Goal: Check status: Check status

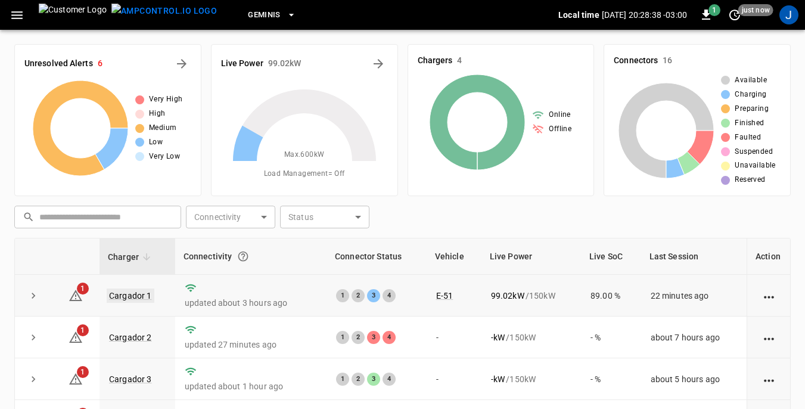
click at [126, 293] on link "Cargador 1" at bounding box center [131, 296] width 48 height 14
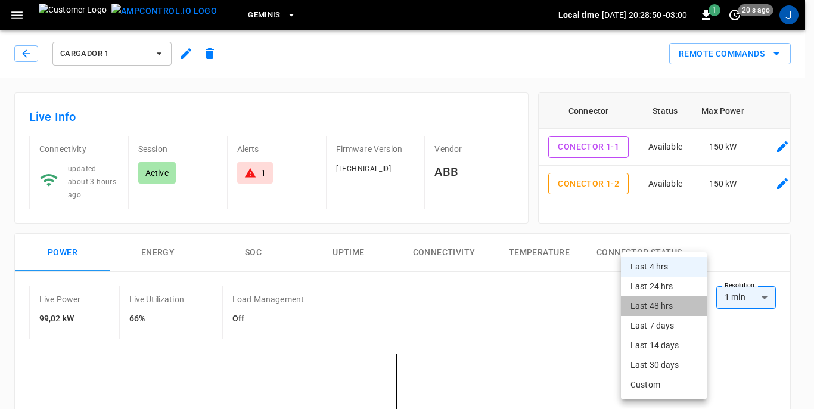
click at [681, 299] on li "Last 48 hrs" at bounding box center [664, 306] width 86 height 20
type input "**********"
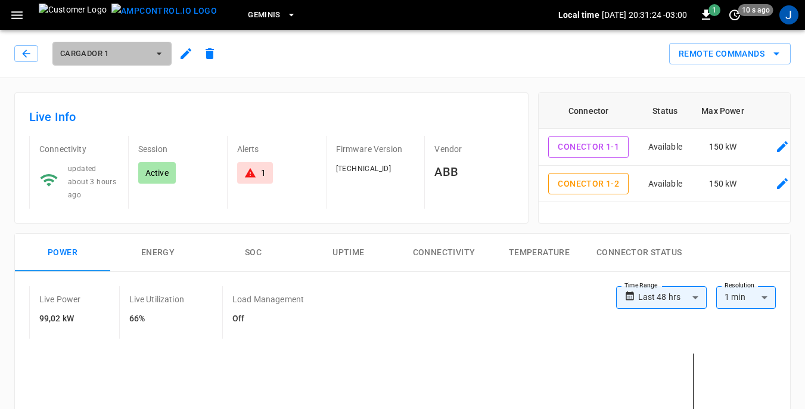
click at [159, 53] on icon "button" at bounding box center [159, 53] width 5 height 2
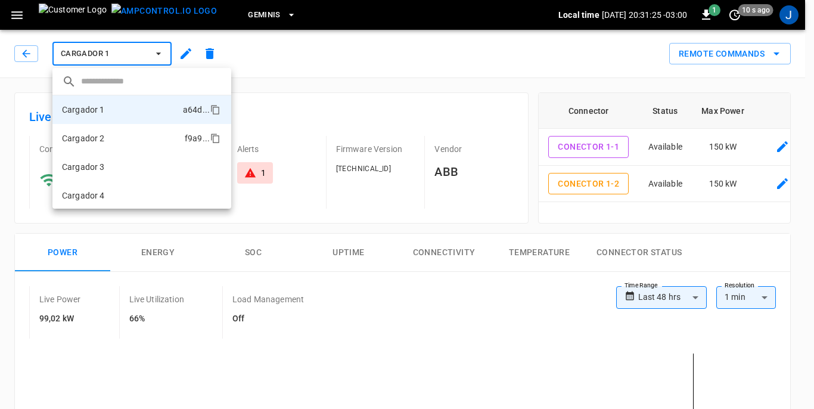
click at [109, 137] on li "Cargador 2 f9a9 ..." at bounding box center [141, 138] width 179 height 29
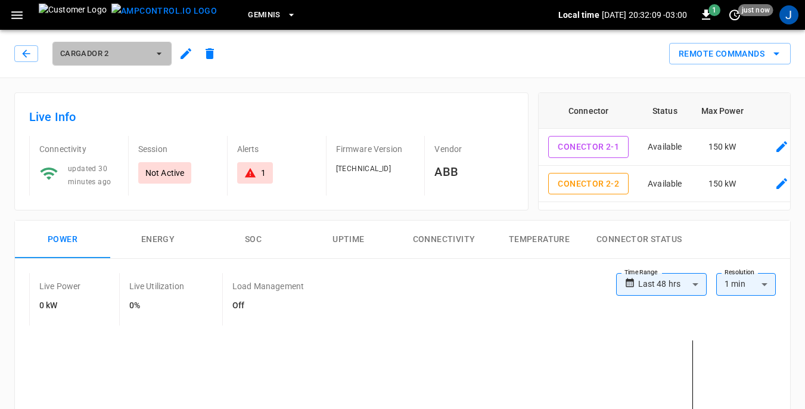
click at [158, 52] on icon "button" at bounding box center [159, 54] width 12 height 12
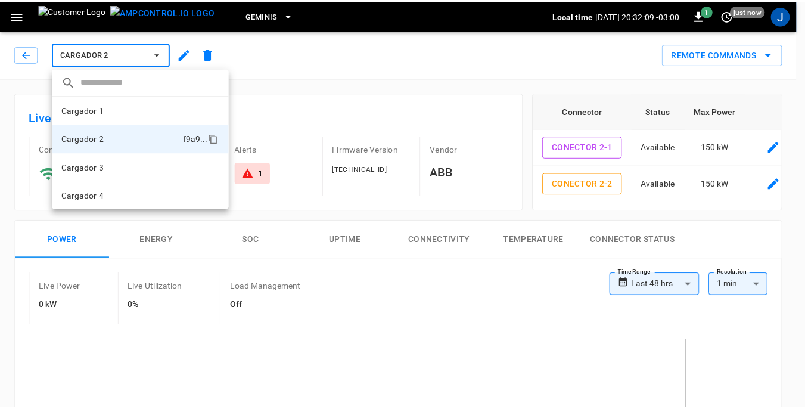
scroll to position [1, 0]
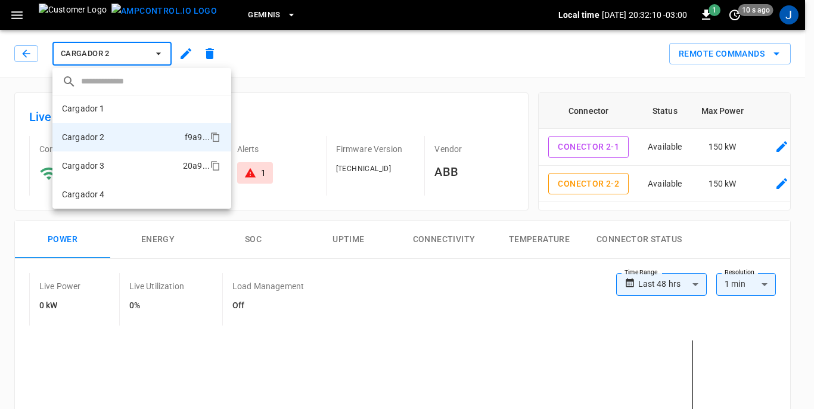
click at [111, 165] on li "Cargador 3 20a9 ..." at bounding box center [141, 165] width 179 height 29
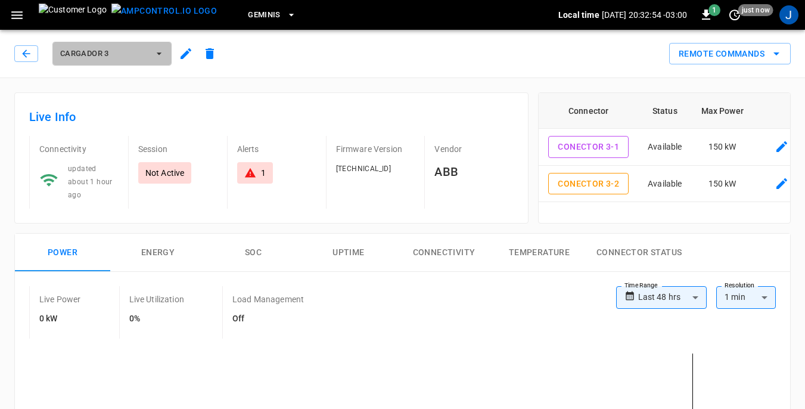
click at [162, 55] on icon "button" at bounding box center [159, 54] width 12 height 12
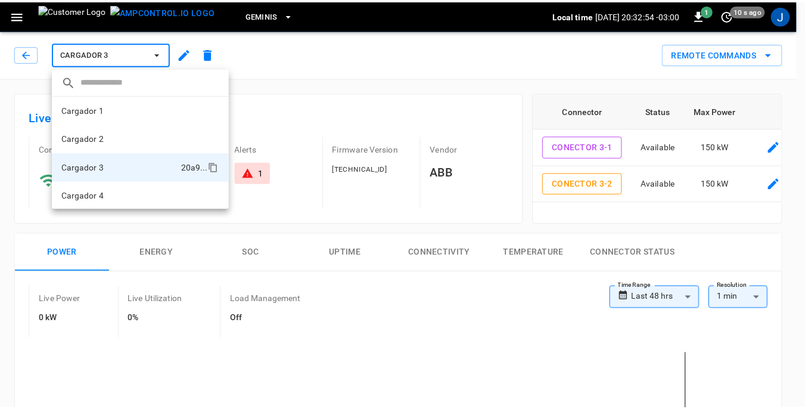
scroll to position [1, 0]
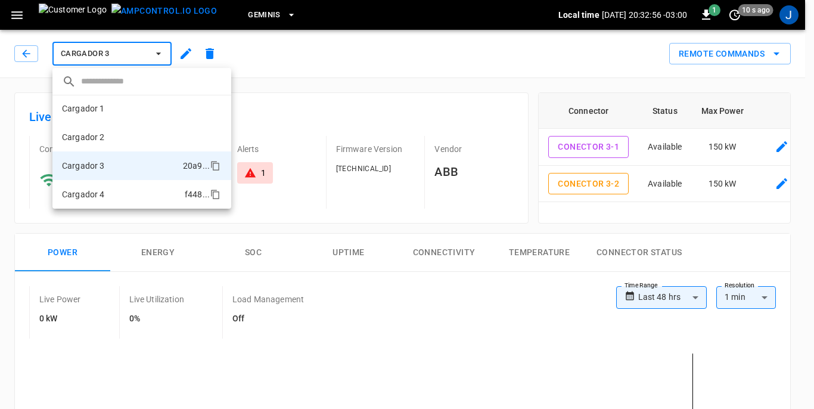
click at [107, 193] on li "Cargador 4 f448 ..." at bounding box center [141, 194] width 179 height 29
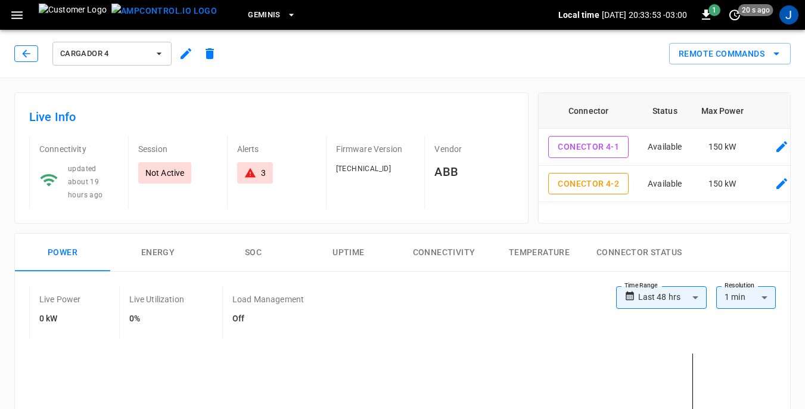
click at [27, 53] on icon "button" at bounding box center [26, 54] width 12 height 12
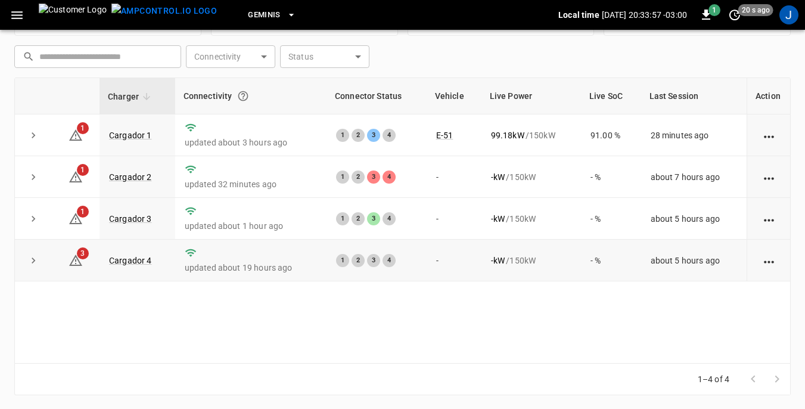
scroll to position [161, 0]
